Goal: Task Accomplishment & Management: Manage account settings

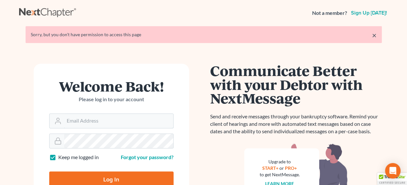
type input "[EMAIL_ADDRESS][DOMAIN_NAME]"
click at [123, 173] on input "Log In" at bounding box center [111, 180] width 124 height 16
type input "Thinking..."
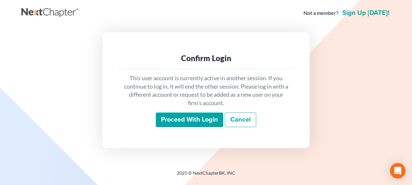
click at [194, 115] on input "Proceed with login" at bounding box center [189, 120] width 67 height 15
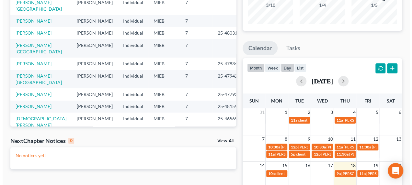
scroll to position [119, 0]
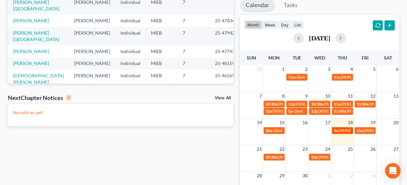
click at [340, 130] on span "Kathleen Belleman - 341 - Gold" at bounding box center [364, 130] width 51 height 5
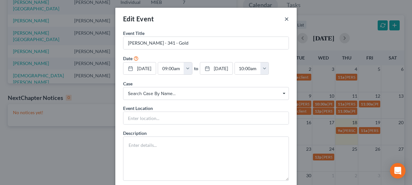
click at [285, 20] on button "×" at bounding box center [286, 19] width 5 height 8
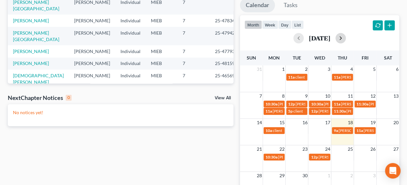
click at [346, 40] on button "button" at bounding box center [341, 38] width 10 height 10
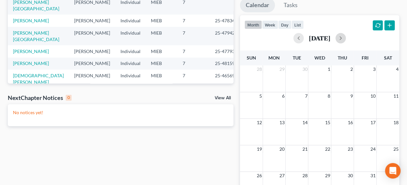
click at [277, 101] on div "5 6 7 8 9 10 11" at bounding box center [319, 105] width 159 height 27
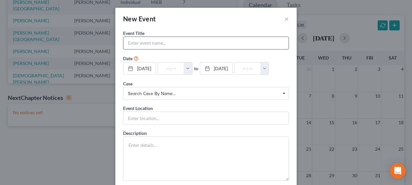
click at [185, 44] on input "text" at bounding box center [205, 43] width 165 height 12
type input "Kathleen Belleman - Control Date"
click at [191, 66] on button "button" at bounding box center [188, 69] width 8 height 12
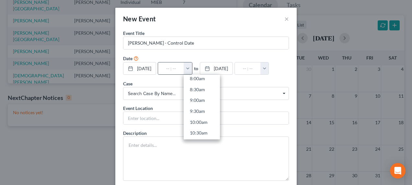
scroll to position [183, 0]
click at [200, 87] on link "8:30am" at bounding box center [202, 84] width 36 height 11
type input "8:30am"
type input "09:30am"
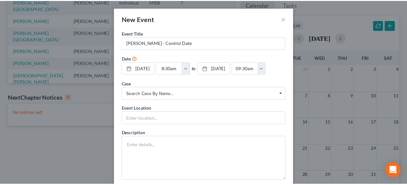
scroll to position [36, 0]
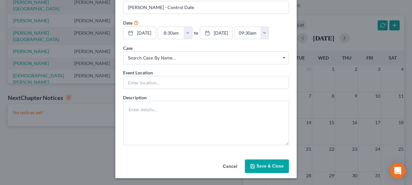
click at [271, 167] on button "Save & Close" at bounding box center [267, 167] width 44 height 14
